Goal: Task Accomplishment & Management: Complete application form

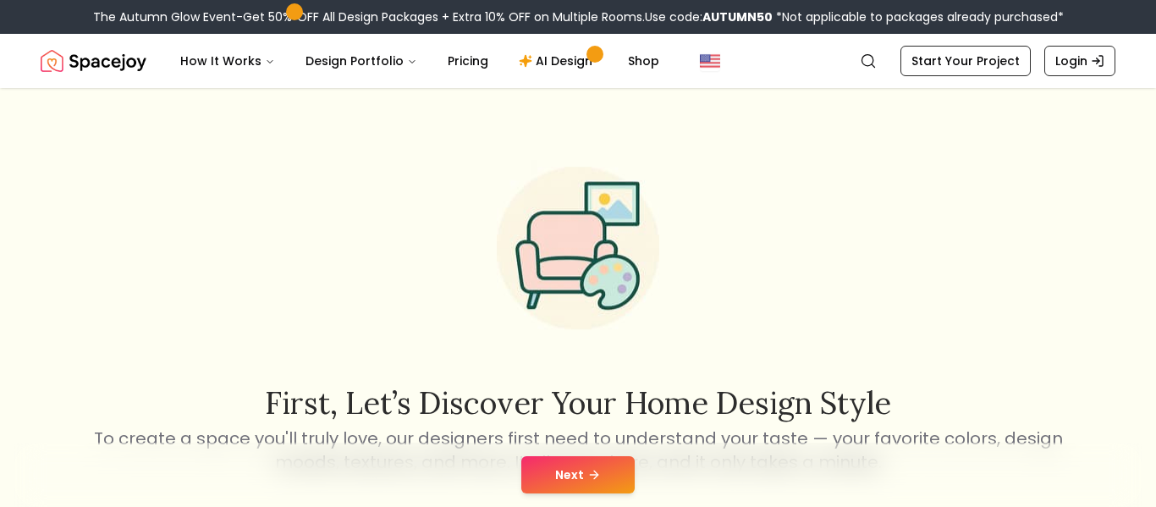
click at [614, 467] on button "Next" at bounding box center [577, 474] width 113 height 37
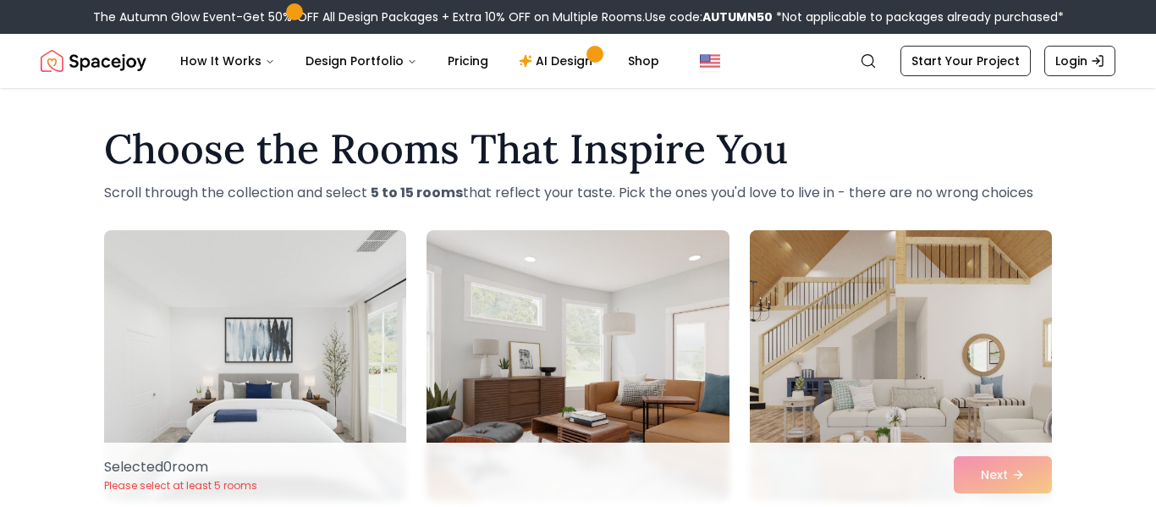
click at [900, 368] on img at bounding box center [900, 365] width 317 height 284
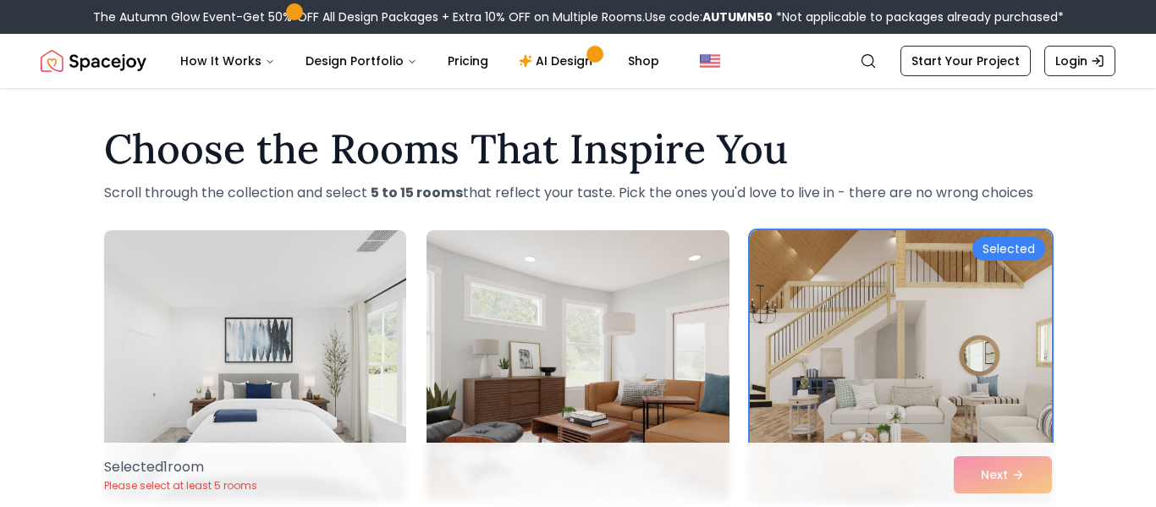
click at [981, 480] on div "Selected 1 room Please select at least 5 rooms Next" at bounding box center [578, 475] width 975 height 64
click at [1025, 477] on div "Selected 1 room Please select at least 5 rooms Next" at bounding box center [578, 475] width 975 height 64
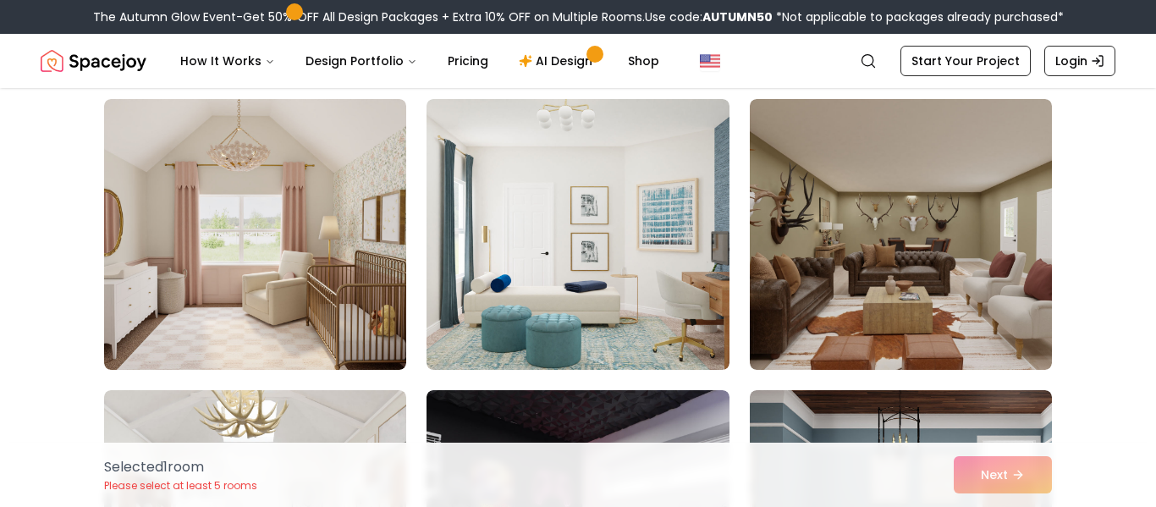
scroll to position [426, 0]
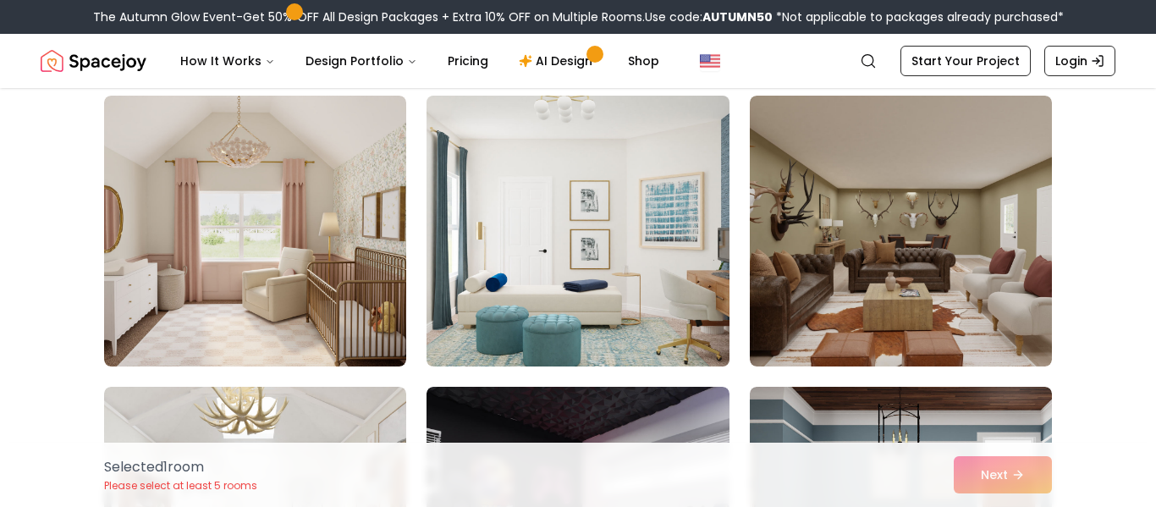
click at [437, 180] on img at bounding box center [577, 231] width 317 height 284
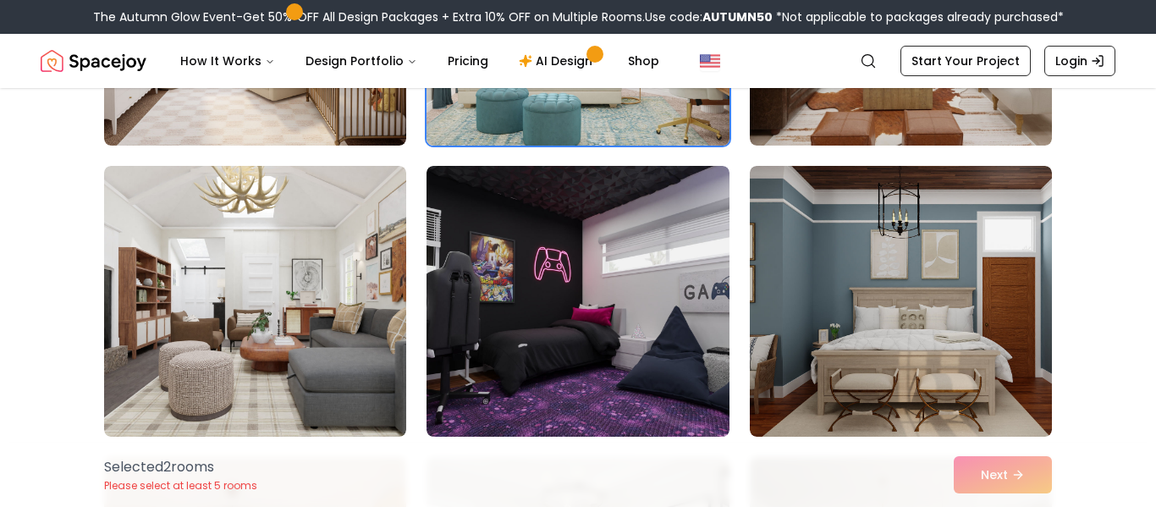
scroll to position [639, 0]
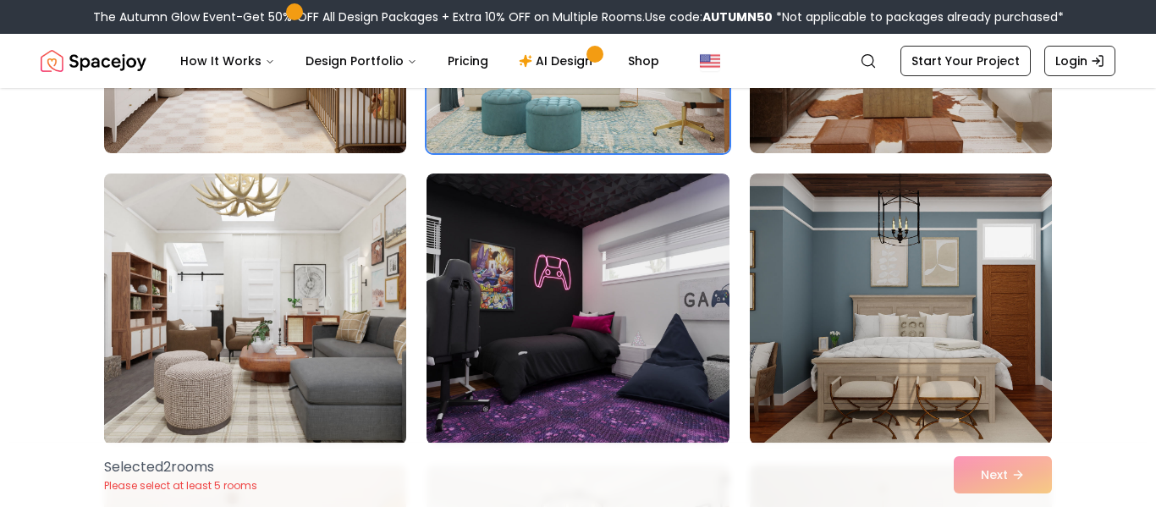
click at [213, 312] on img at bounding box center [254, 309] width 317 height 284
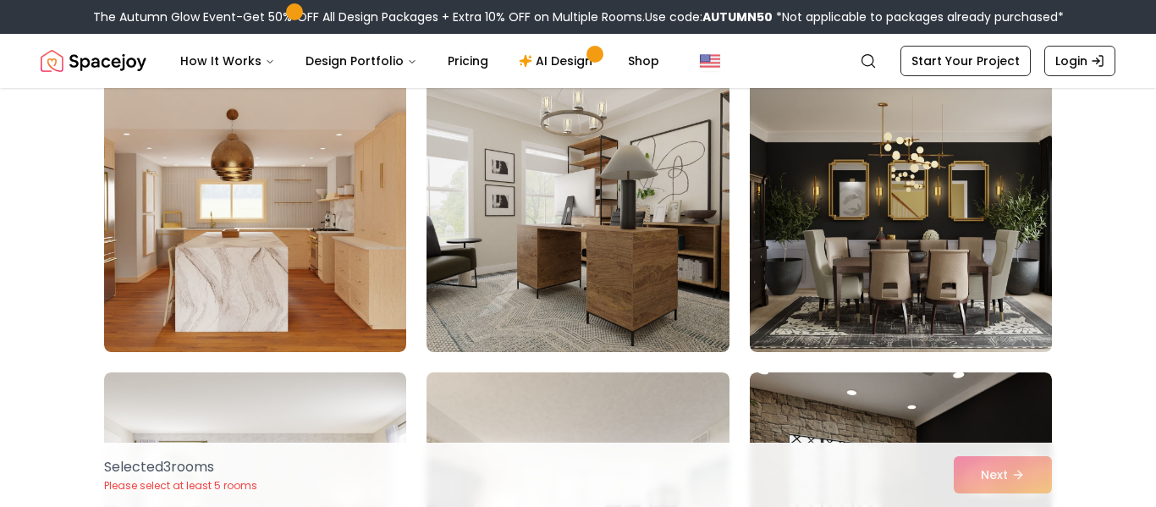
scroll to position [1019, 0]
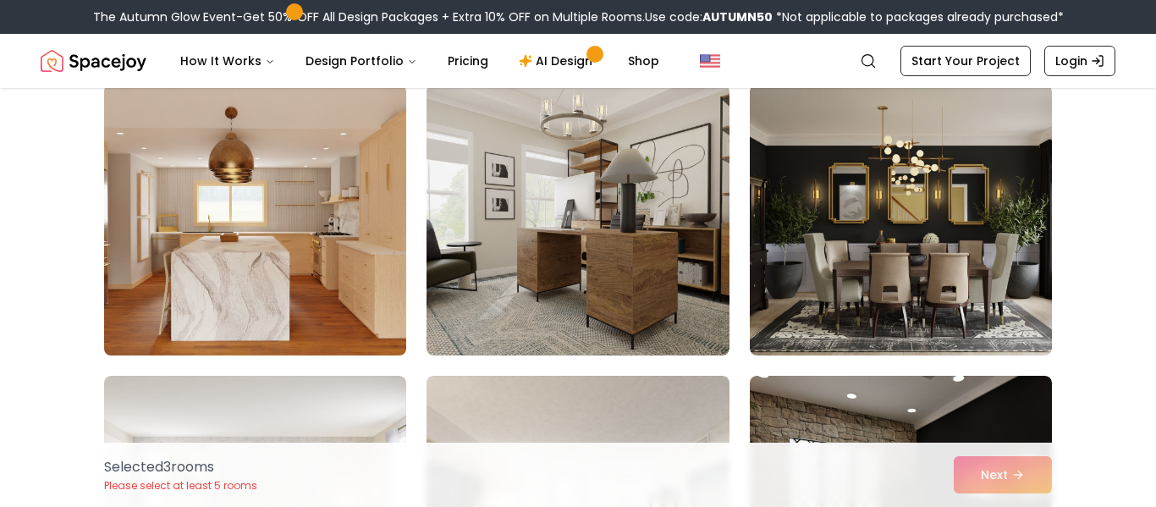
click at [195, 236] on img at bounding box center [254, 220] width 317 height 284
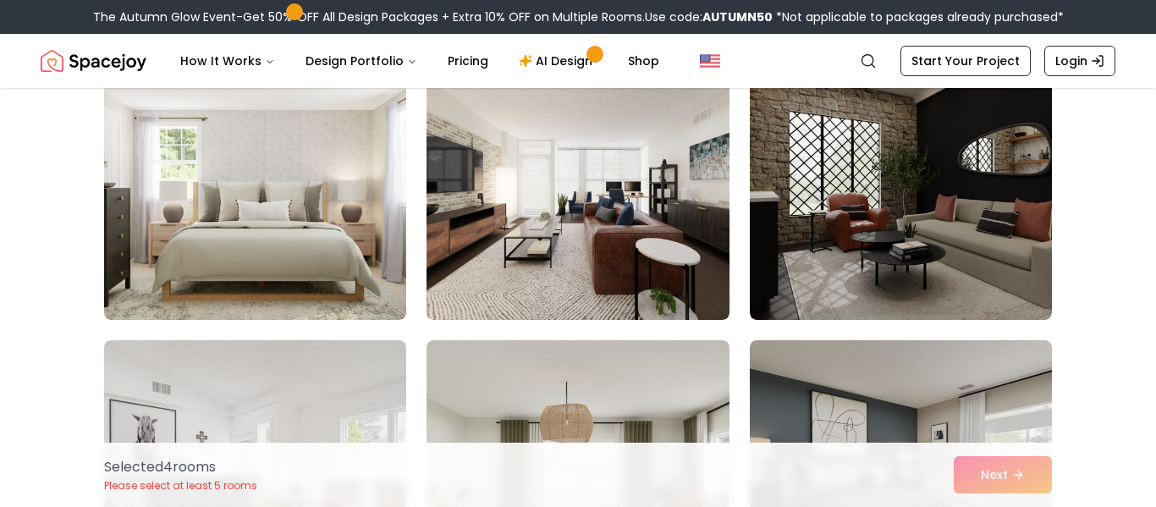
scroll to position [1344, 0]
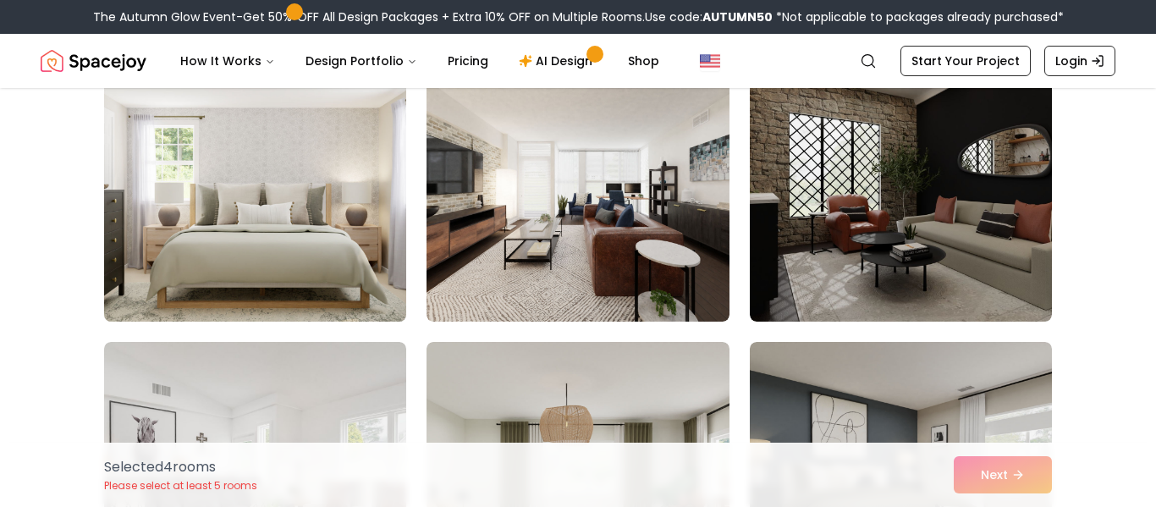
click at [327, 239] on img at bounding box center [254, 186] width 317 height 284
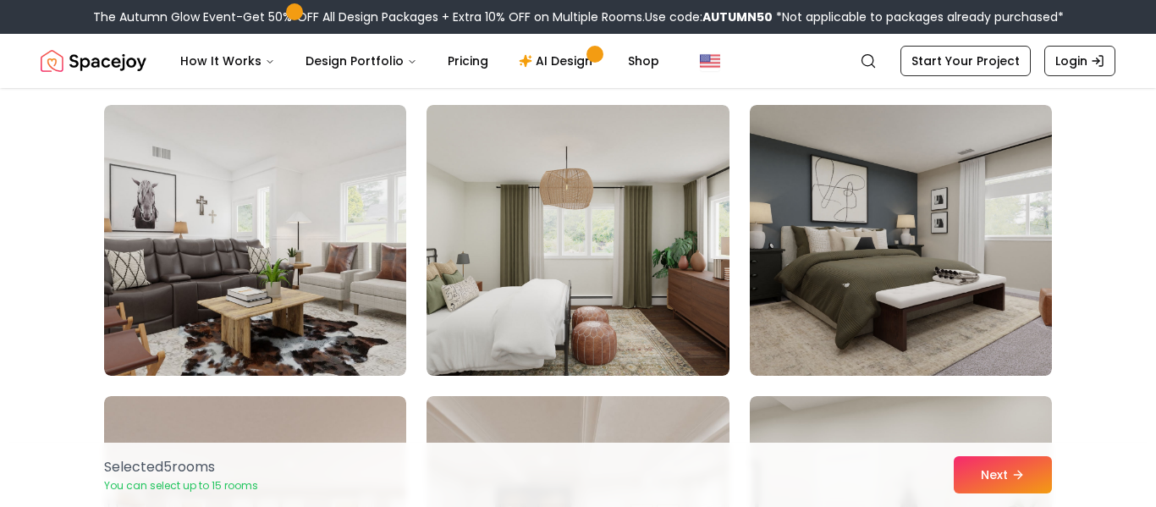
scroll to position [1580, 0]
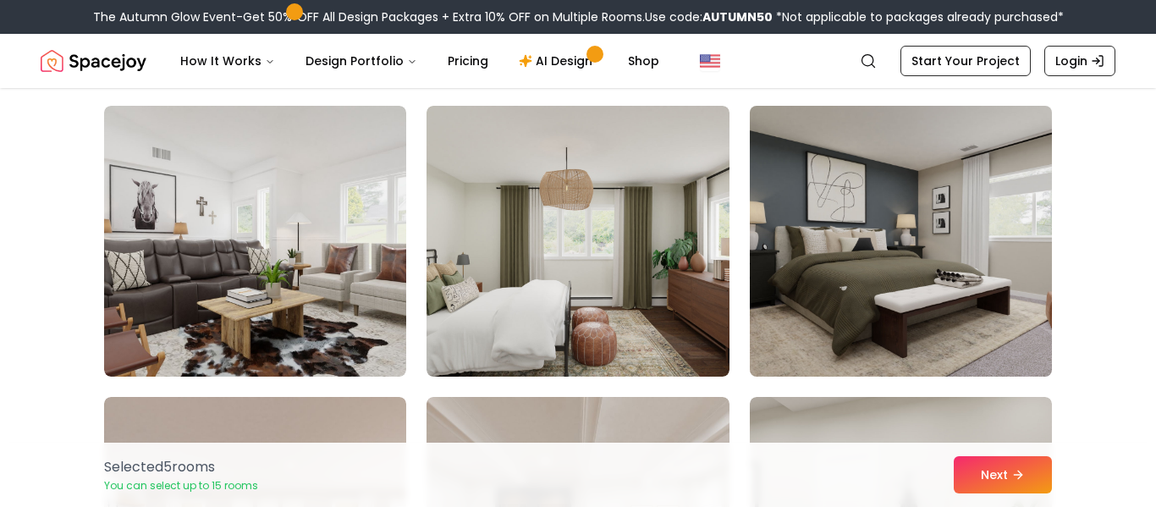
click at [798, 319] on img at bounding box center [900, 241] width 317 height 284
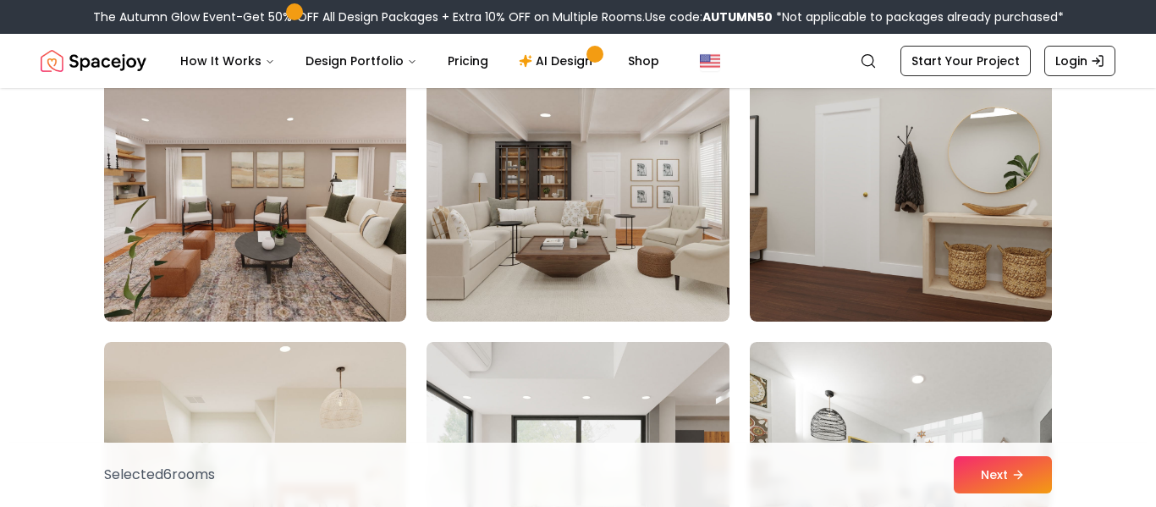
scroll to position [1927, 0]
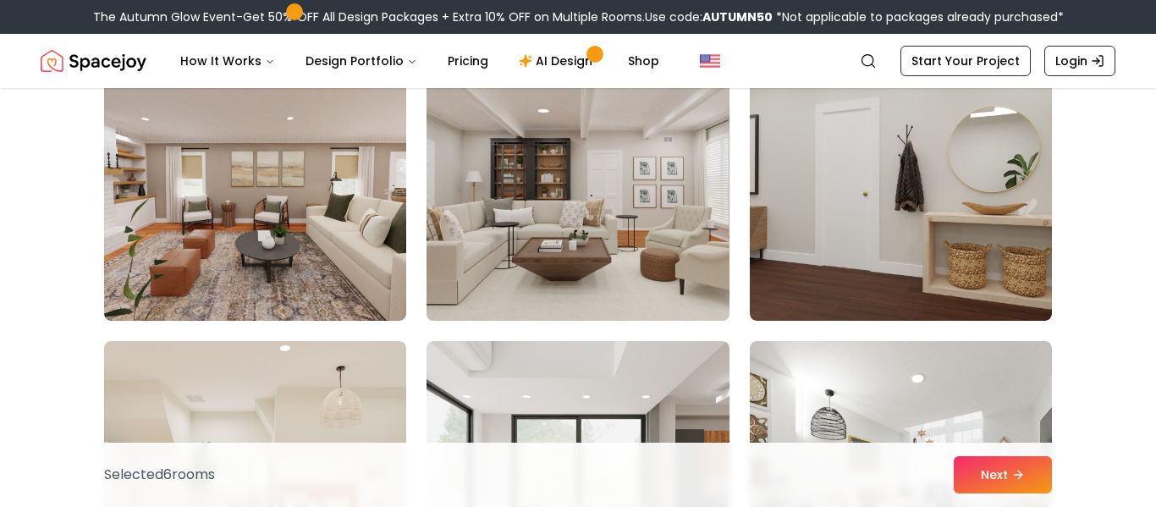
click at [603, 272] on img at bounding box center [577, 185] width 317 height 284
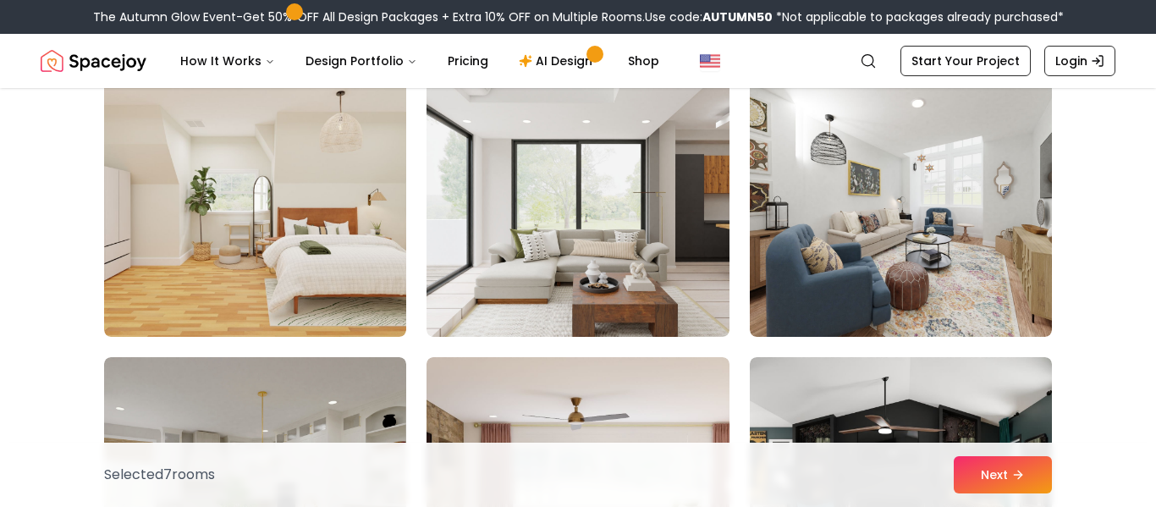
scroll to position [2207, 0]
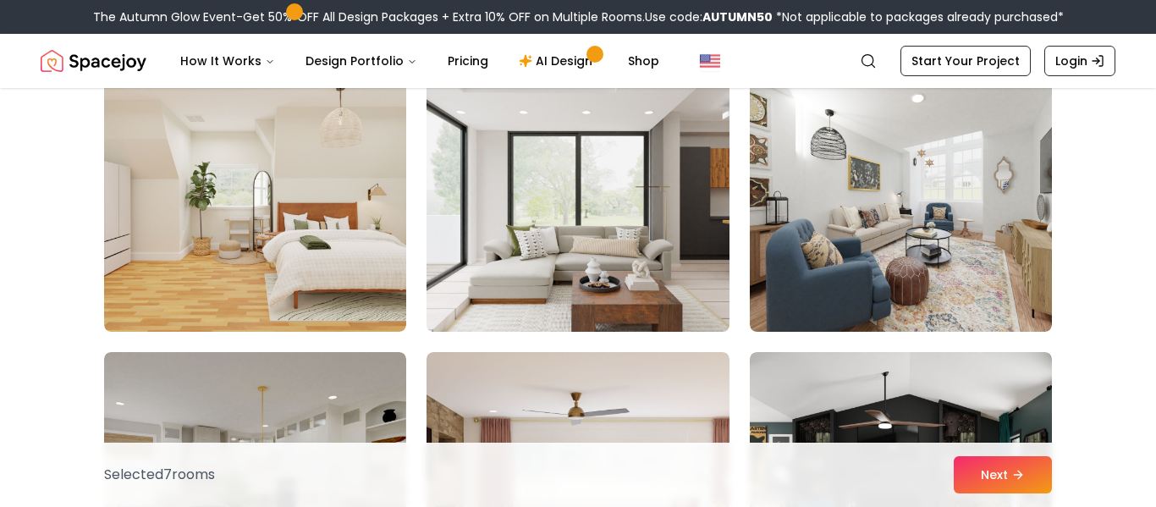
click at [606, 268] on img at bounding box center [577, 196] width 317 height 284
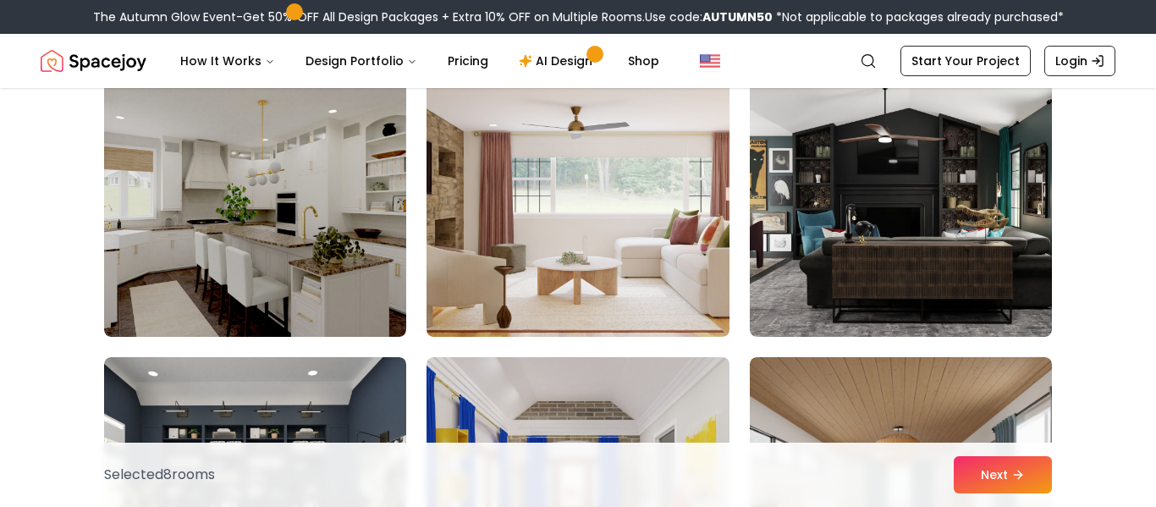
scroll to position [2486, 0]
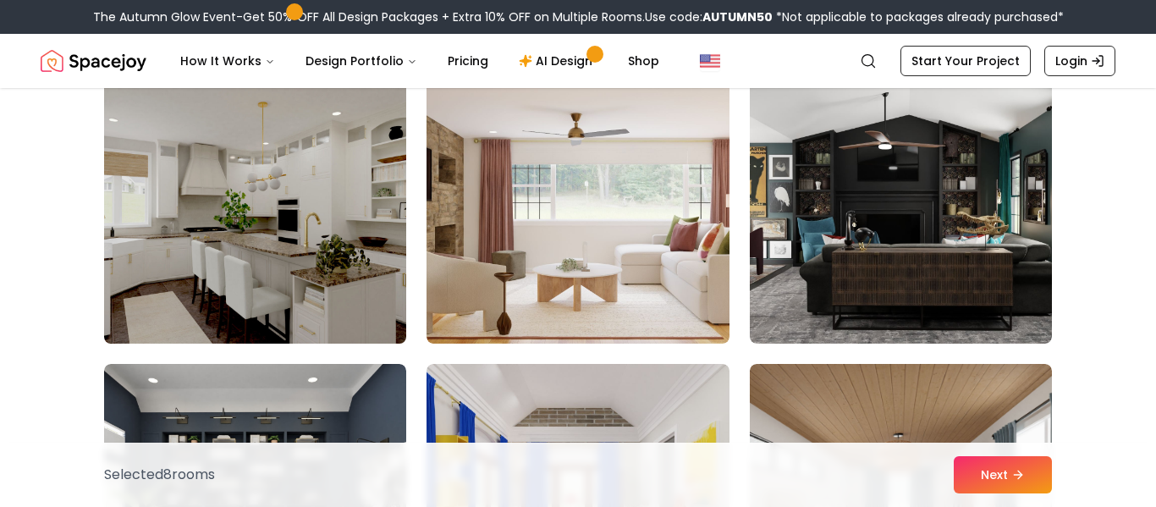
click at [322, 220] on img at bounding box center [254, 208] width 317 height 284
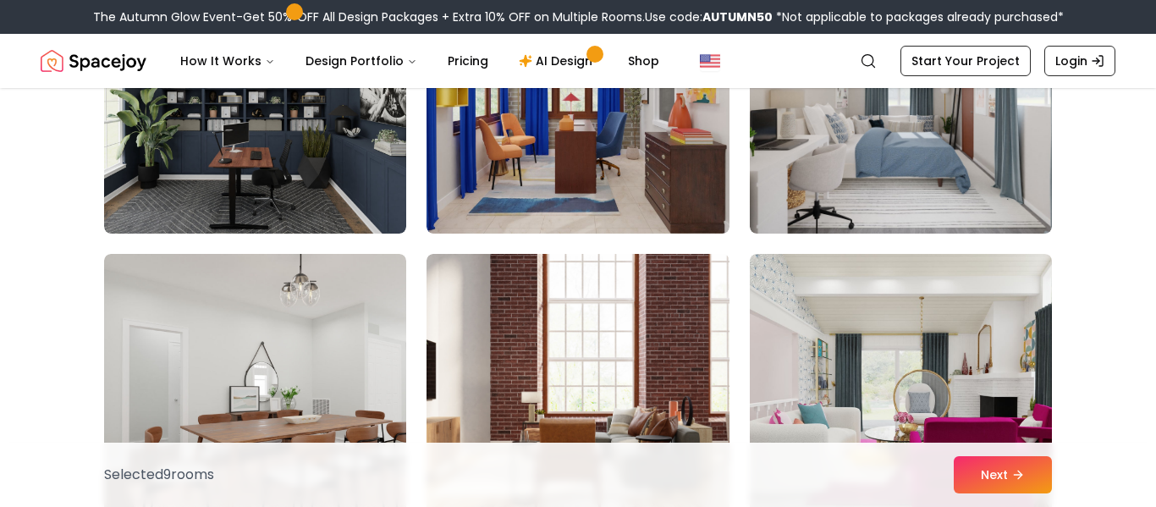
scroll to position [2891, 0]
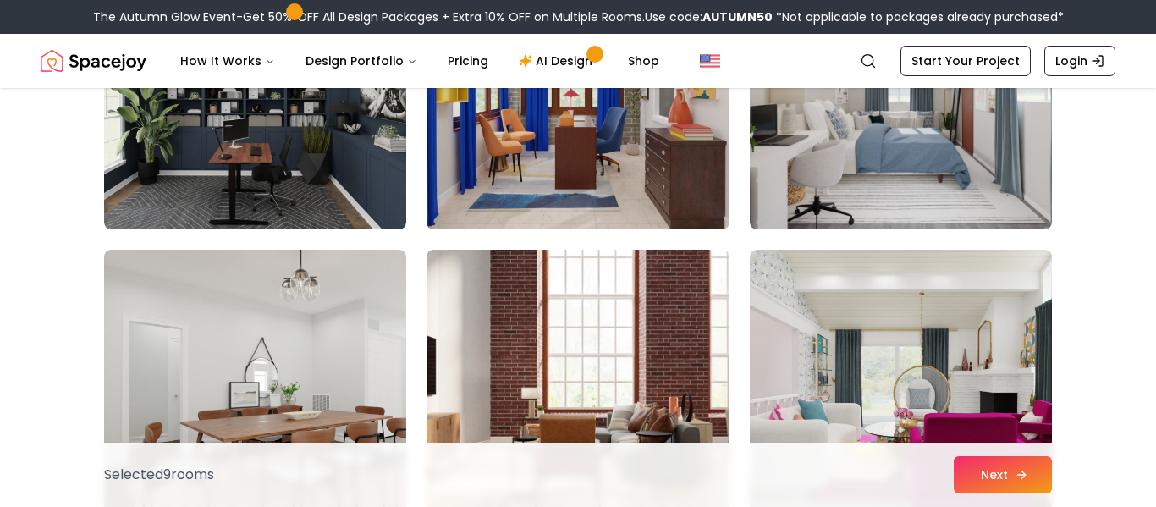
click at [960, 481] on button "Next" at bounding box center [1003, 474] width 98 height 37
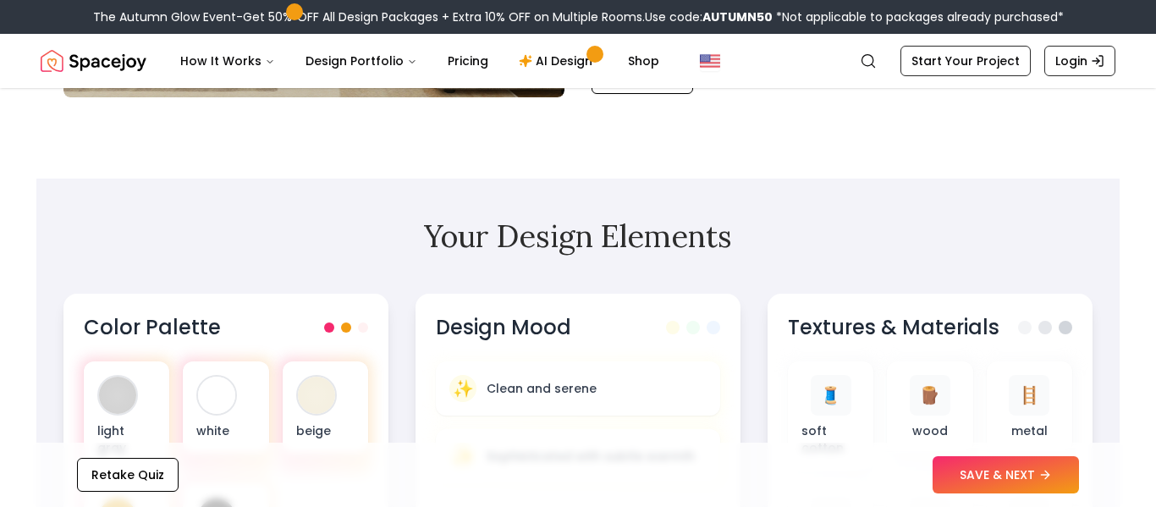
scroll to position [410, 0]
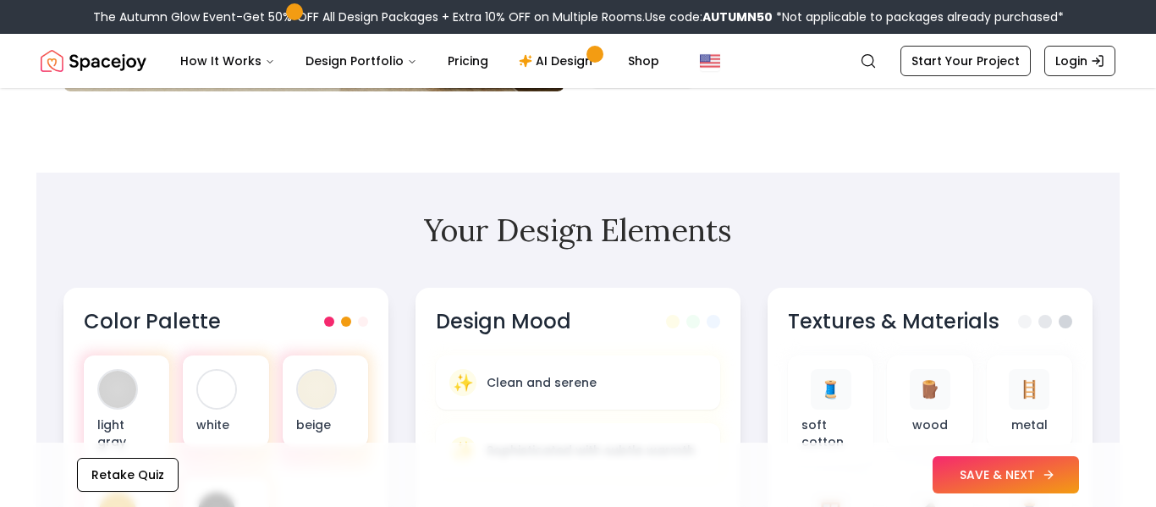
click at [1037, 491] on button "SAVE & NEXT" at bounding box center [1005, 474] width 146 height 37
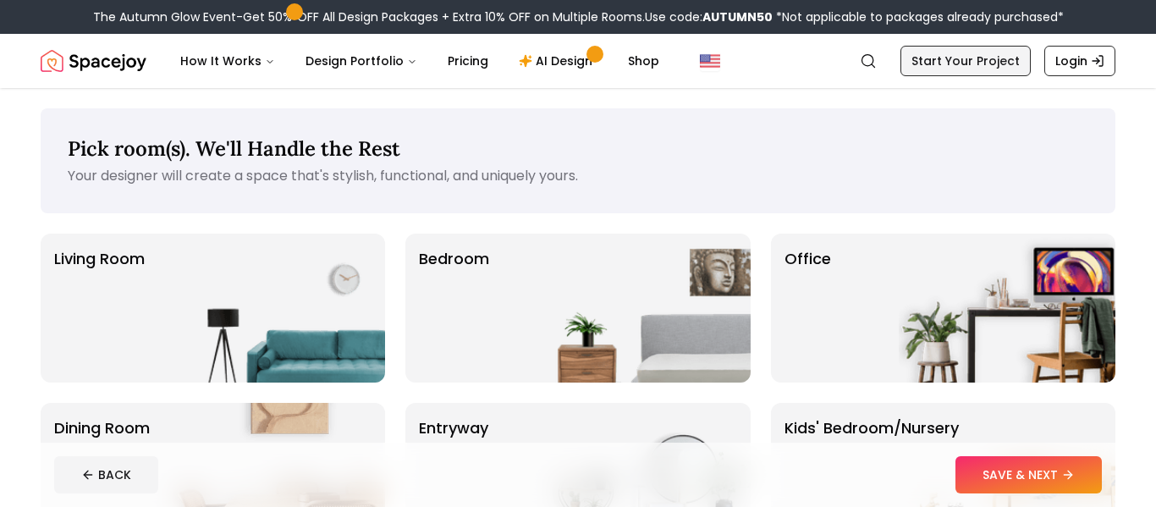
click at [982, 63] on link "Start Your Project" at bounding box center [965, 61] width 130 height 30
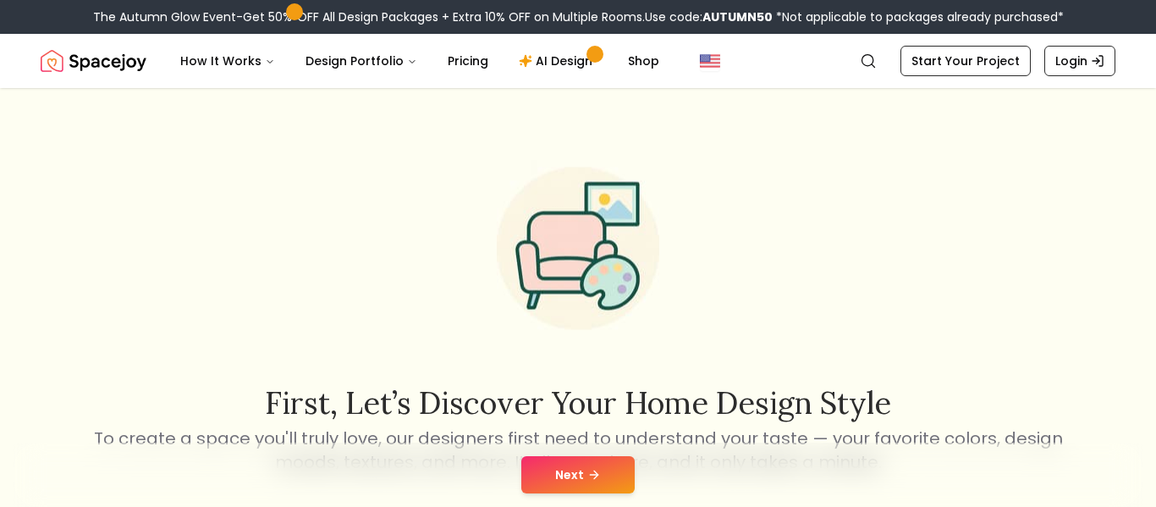
click at [577, 470] on button "Next" at bounding box center [577, 474] width 113 height 37
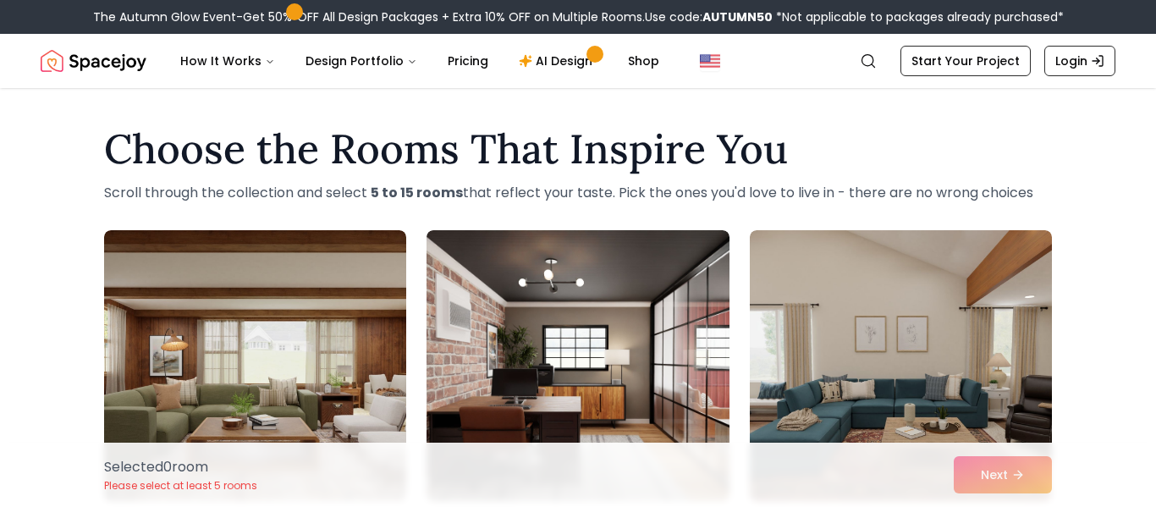
click at [971, 487] on div "Selected 0 room Please select at least 5 rooms Next" at bounding box center [578, 475] width 975 height 64
click at [971, 477] on div "Selected 0 room Please select at least 5 rooms Next" at bounding box center [578, 475] width 975 height 64
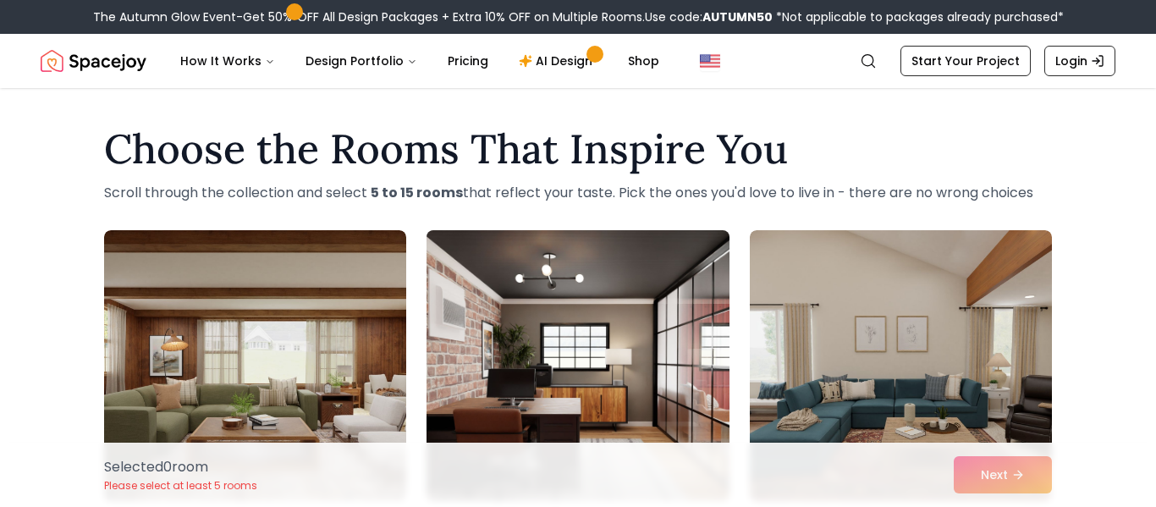
click at [663, 291] on img at bounding box center [577, 365] width 317 height 284
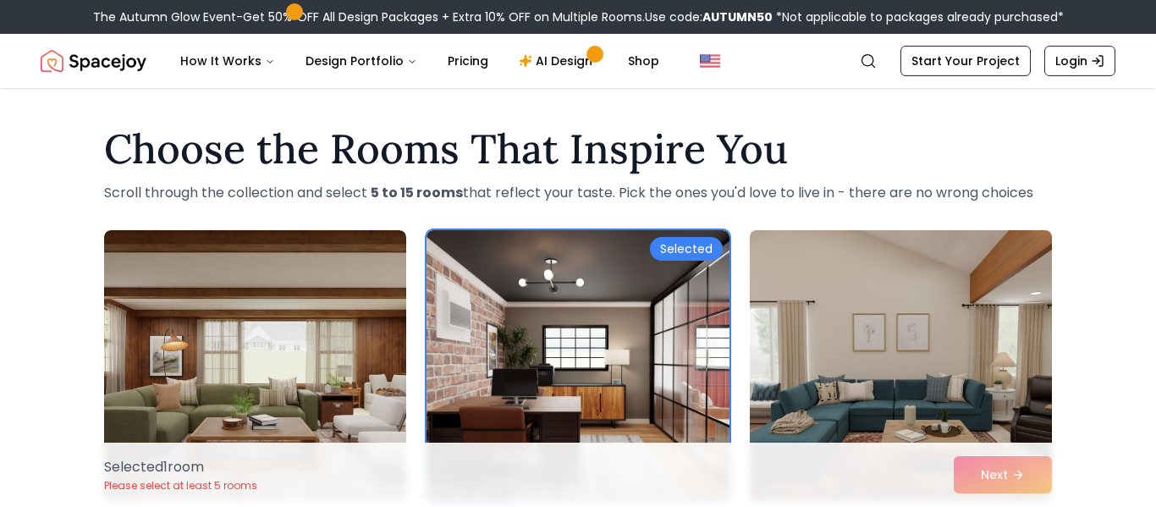
click at [921, 432] on img at bounding box center [900, 365] width 317 height 284
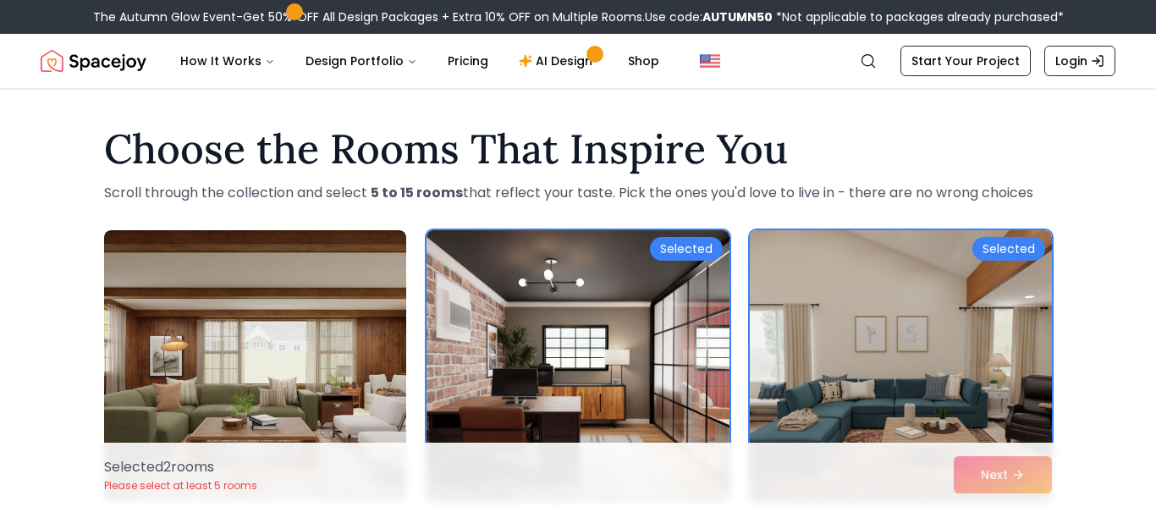
click at [971, 476] on div "Selected 2 room s Please select at least 5 rooms Next" at bounding box center [578, 475] width 975 height 64
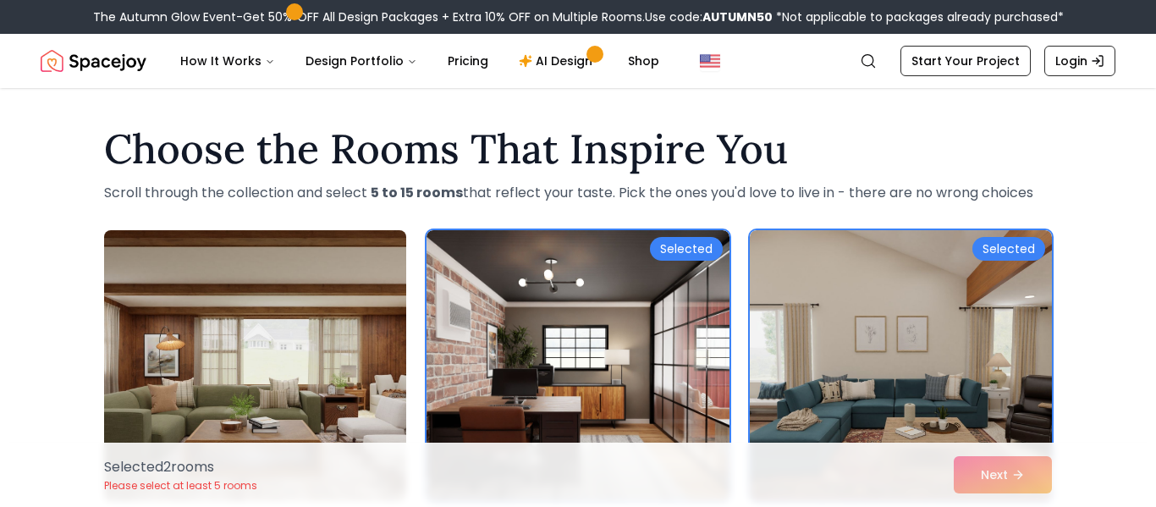
click at [300, 344] on img at bounding box center [254, 365] width 317 height 284
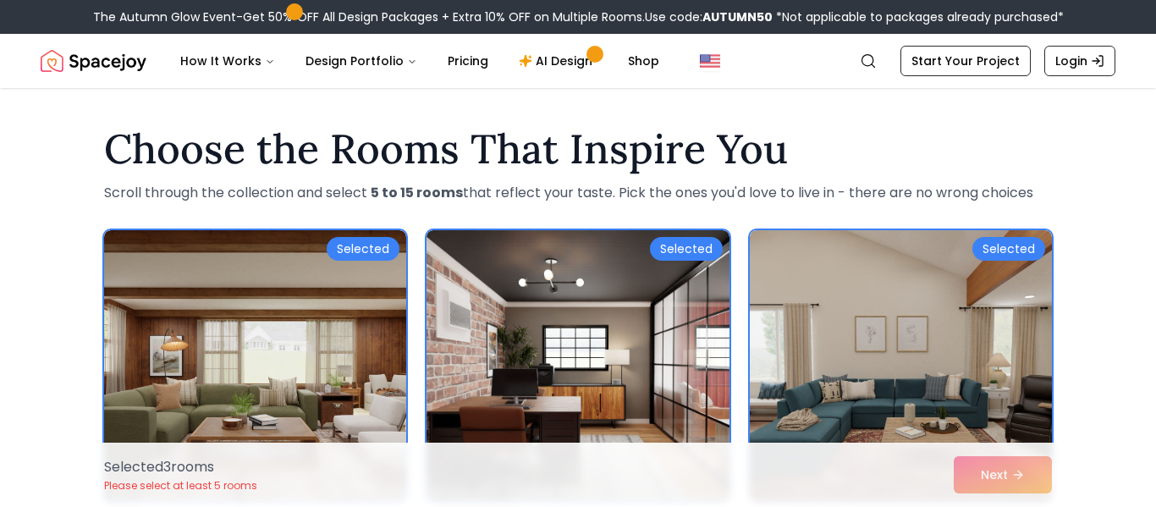
click at [986, 468] on div "Selected 3 room s Please select at least 5 rooms Next" at bounding box center [578, 475] width 975 height 64
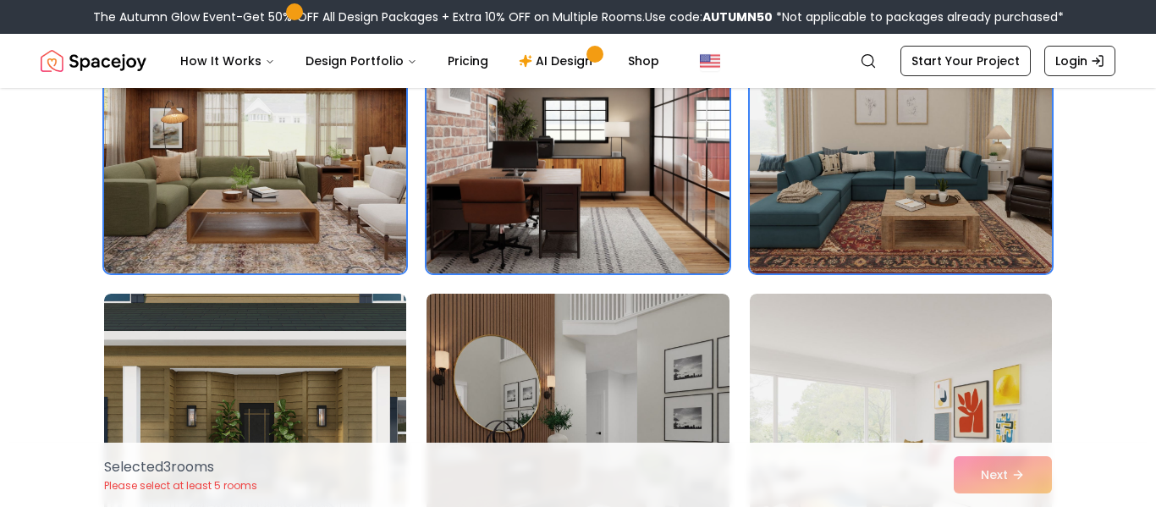
scroll to position [228, 0]
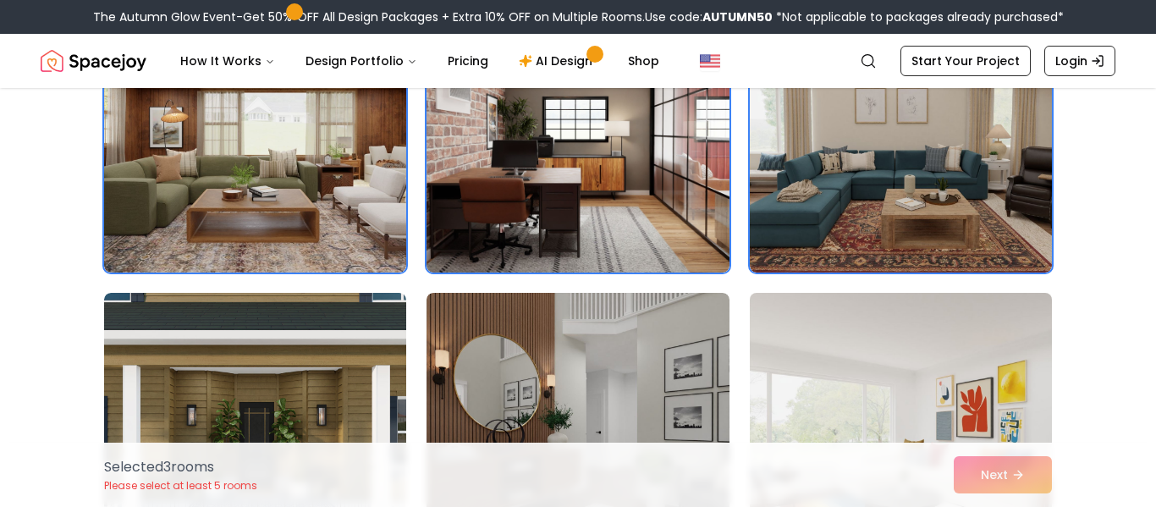
click at [797, 371] on img at bounding box center [900, 428] width 317 height 284
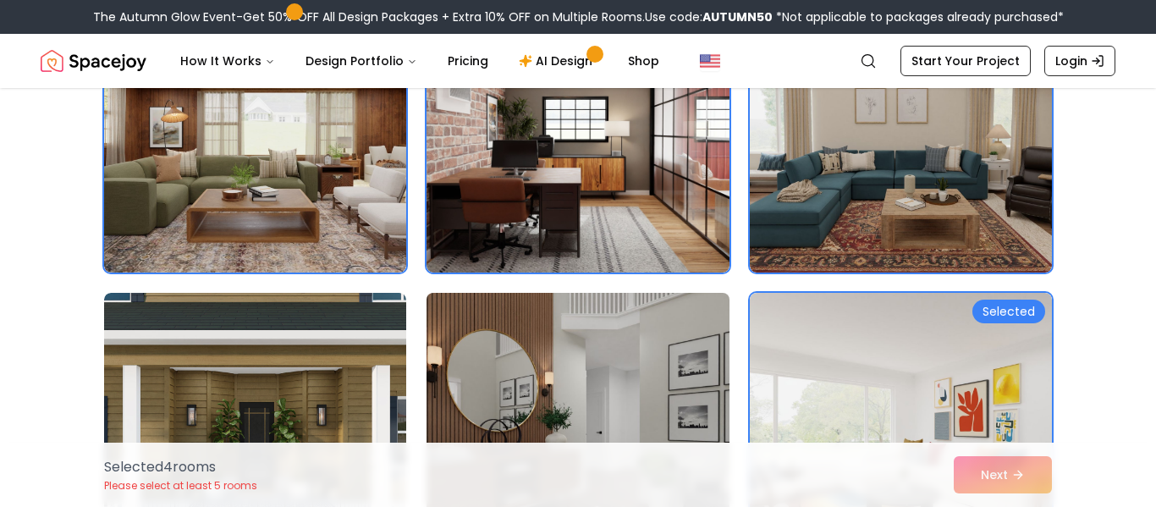
click at [630, 404] on img at bounding box center [577, 428] width 317 height 284
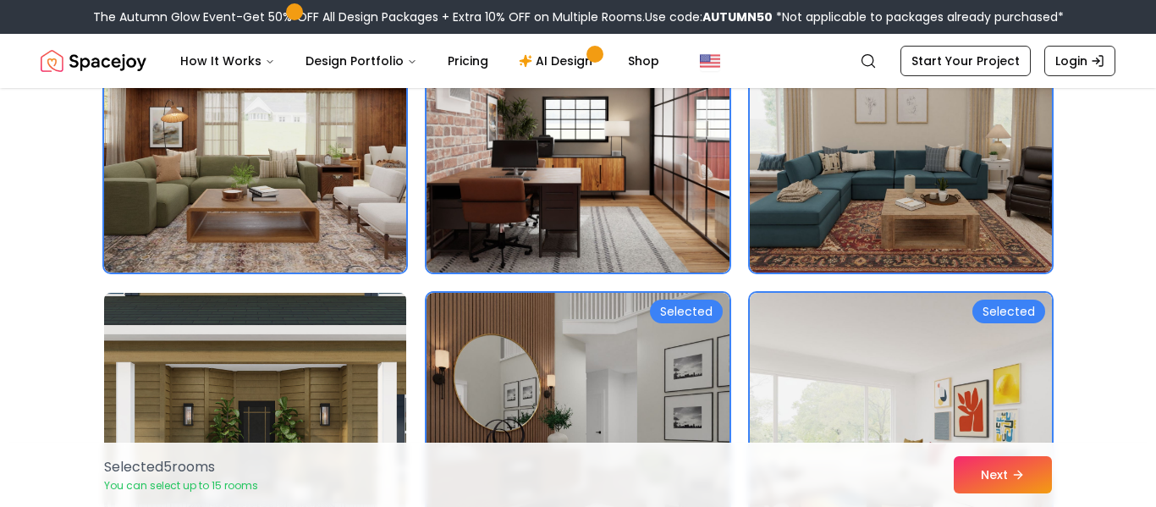
click at [311, 348] on img at bounding box center [254, 428] width 317 height 284
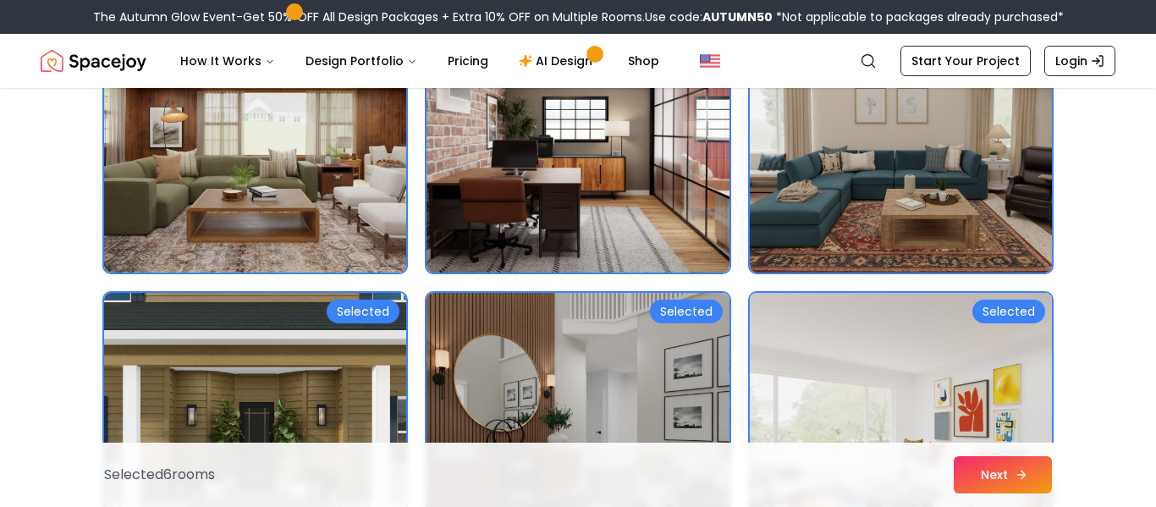
click at [998, 471] on button "Next" at bounding box center [1003, 474] width 98 height 37
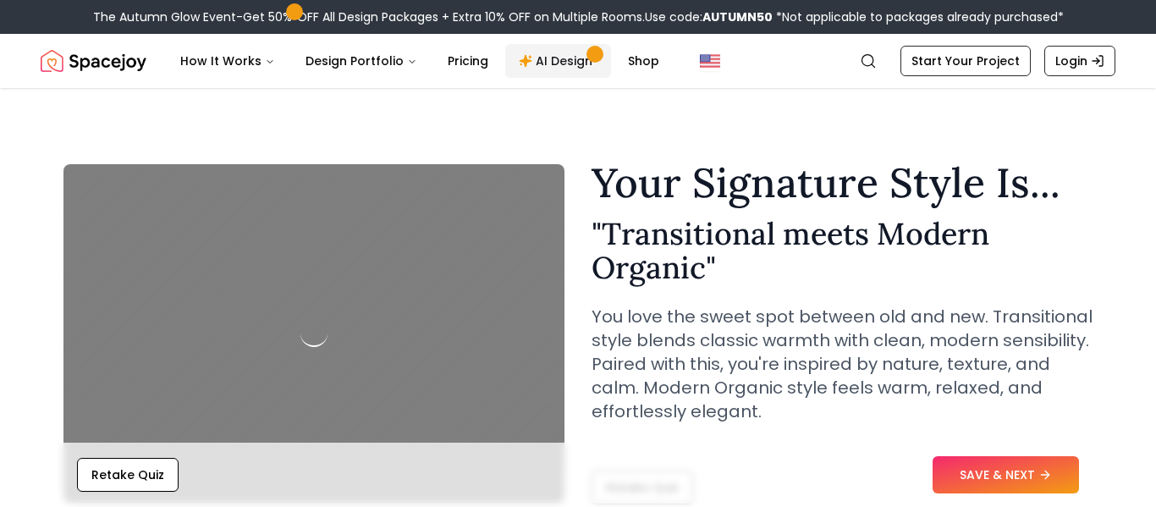
click at [560, 67] on link "AI Design" at bounding box center [558, 61] width 106 height 34
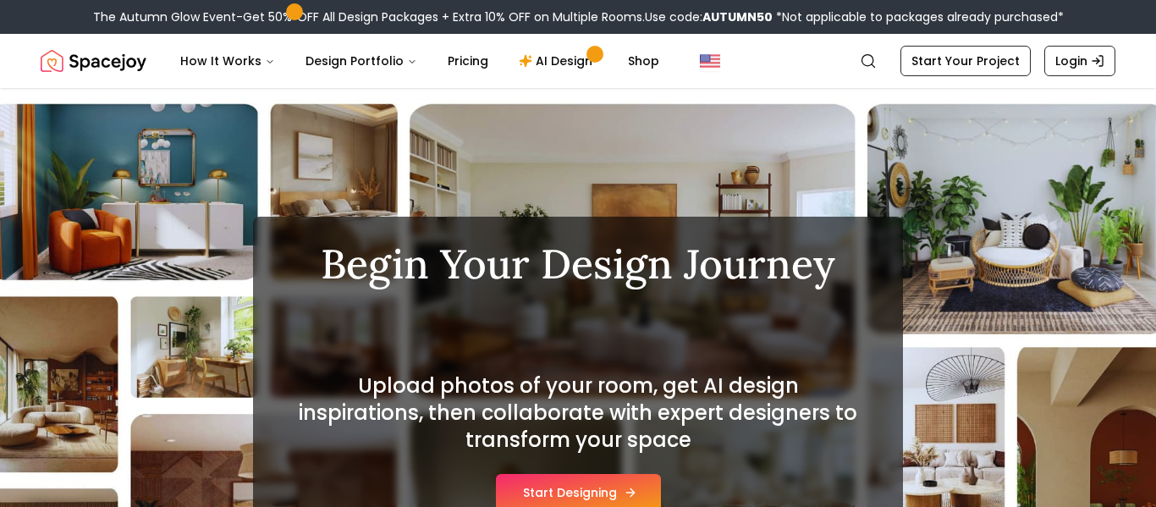
click at [543, 491] on button "Start Designing" at bounding box center [578, 492] width 165 height 37
